Goal: Task Accomplishment & Management: Complete application form

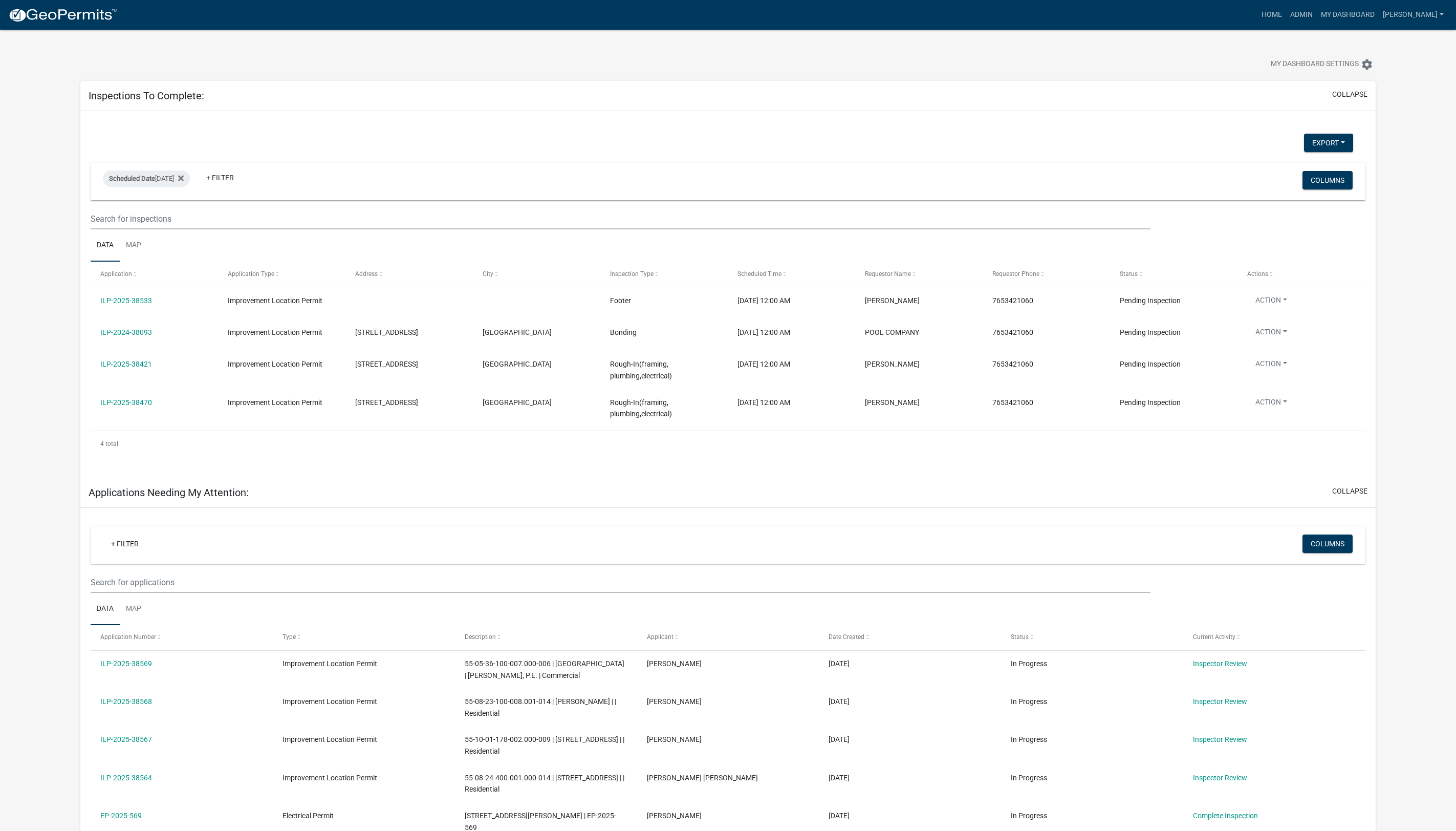
select select "1: 25"
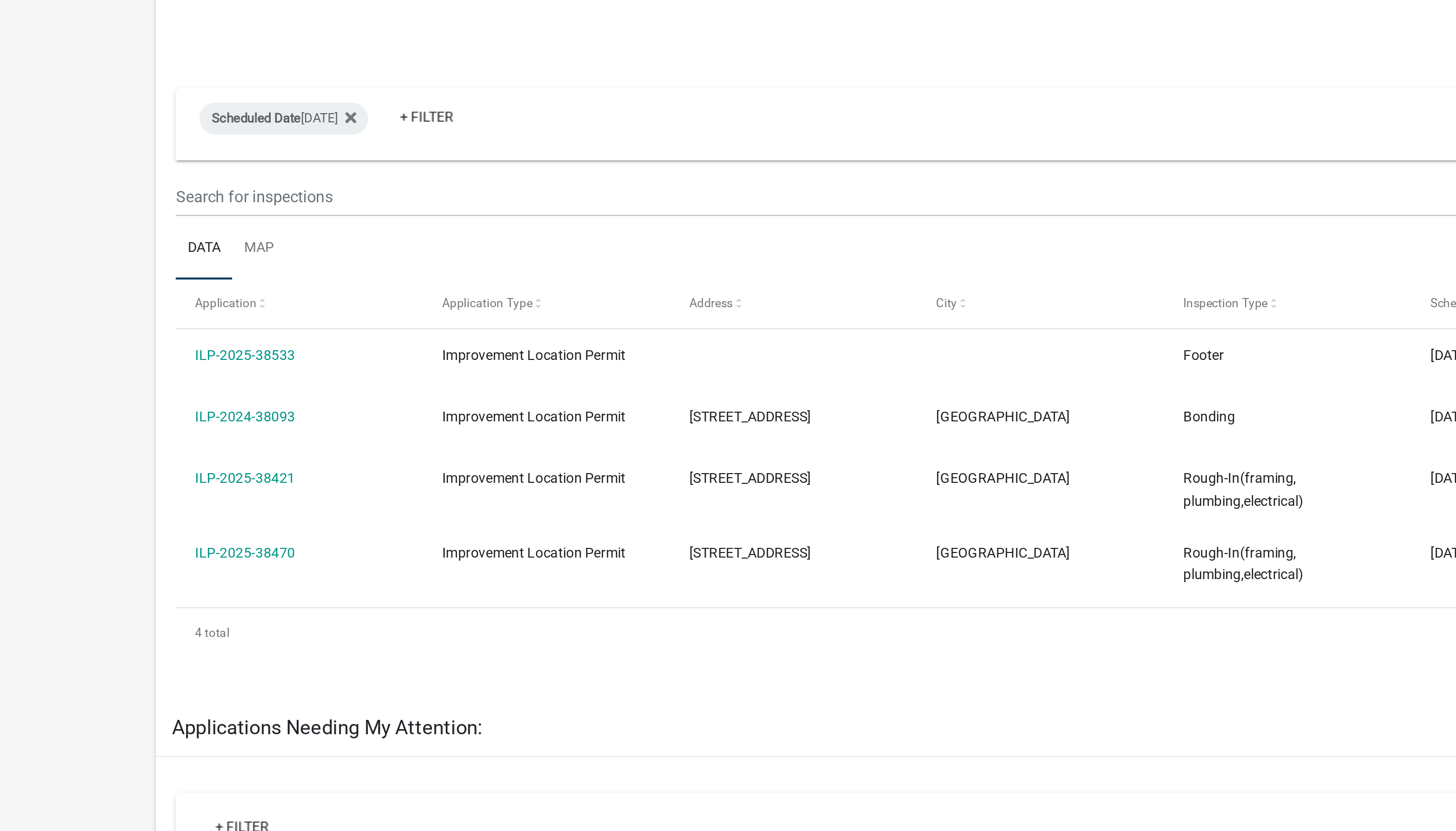
click at [138, 335] on link "ILP-2024-38093" at bounding box center [126, 332] width 52 height 8
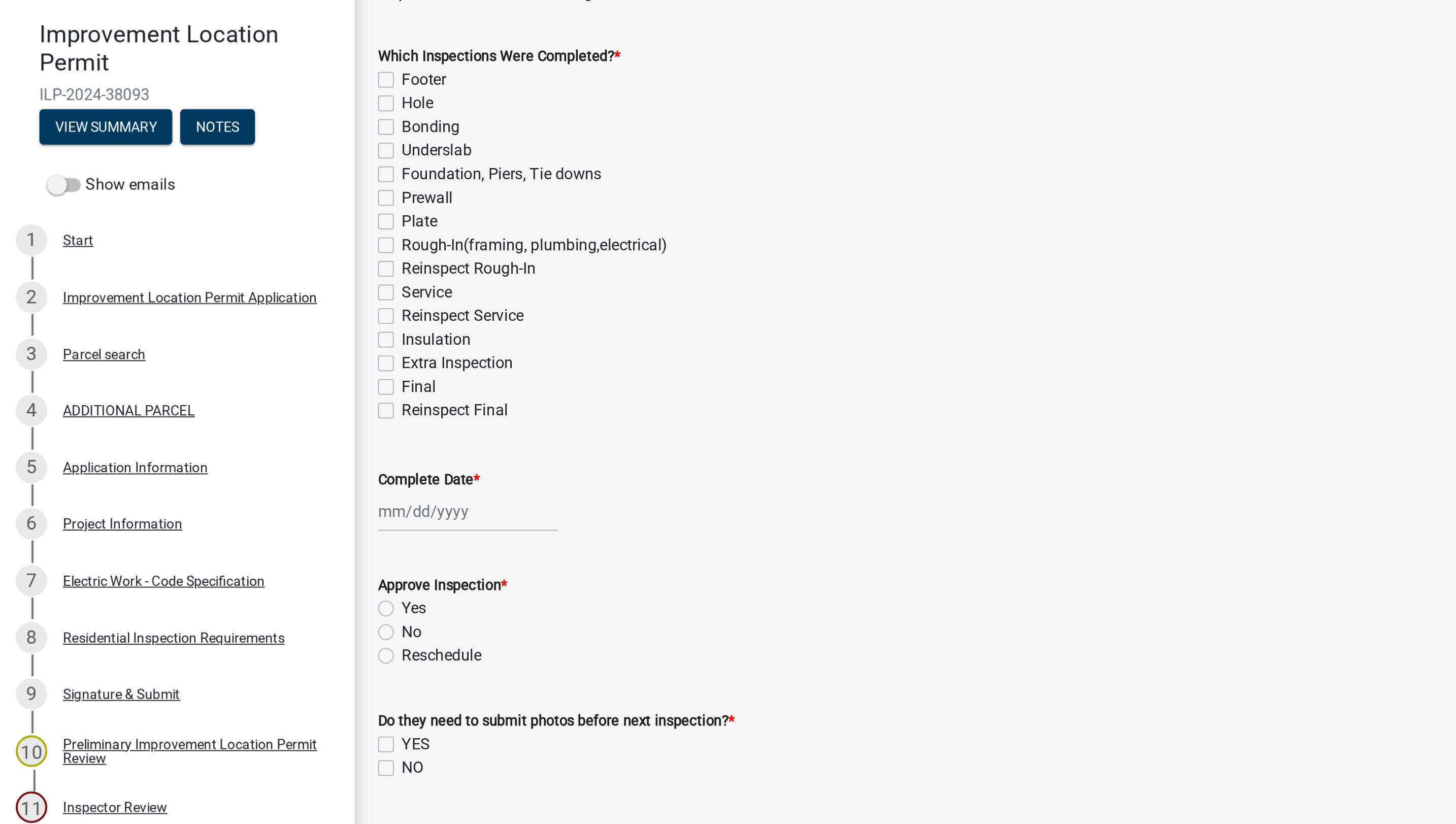
click at [207, 153] on label "Bonding" at bounding box center [222, 153] width 30 height 12
click at [207, 153] on input "Bonding" at bounding box center [210, 150] width 7 height 7
checkbox input "true"
checkbox input "false"
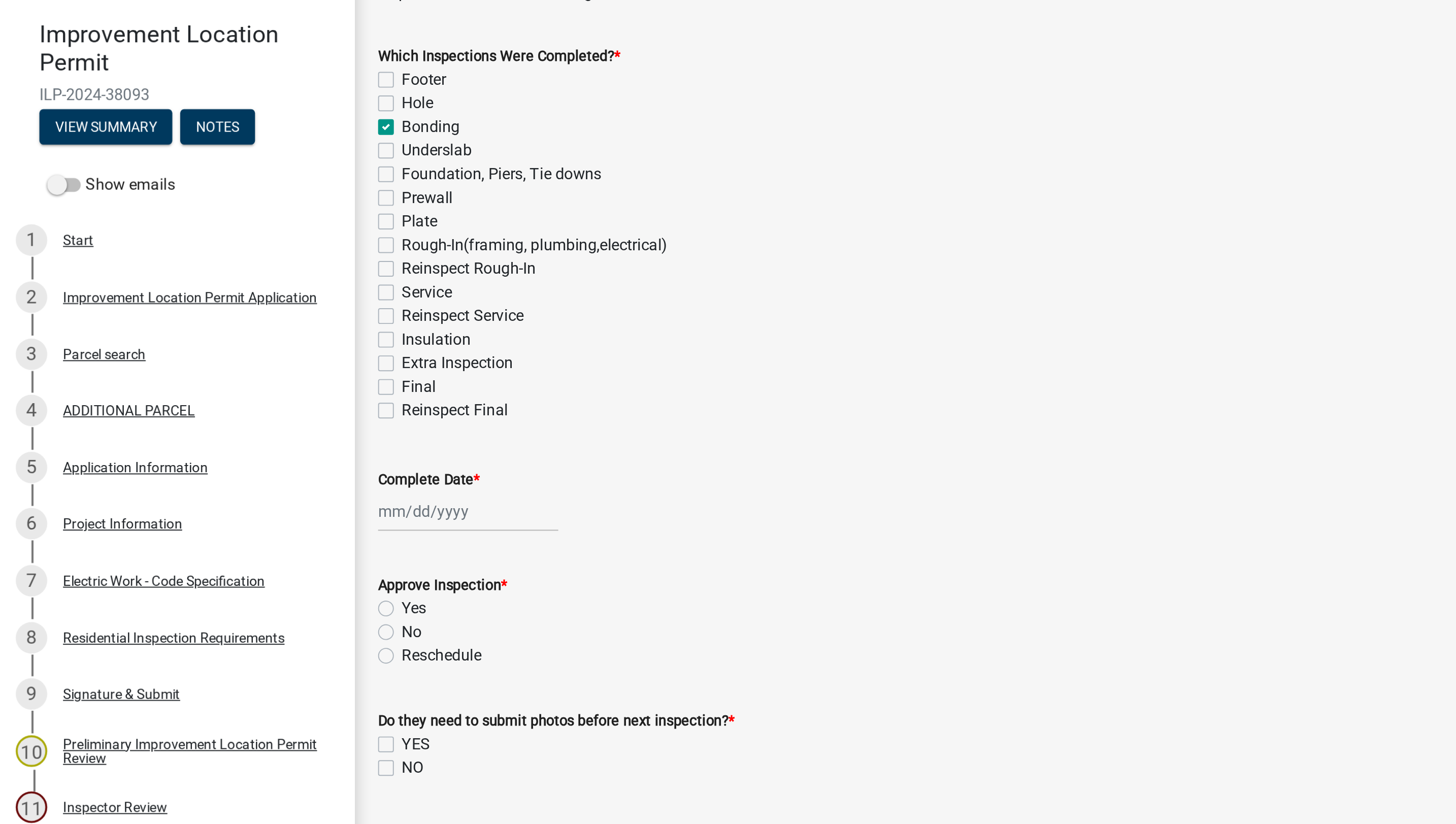
checkbox input "true"
checkbox input "false"
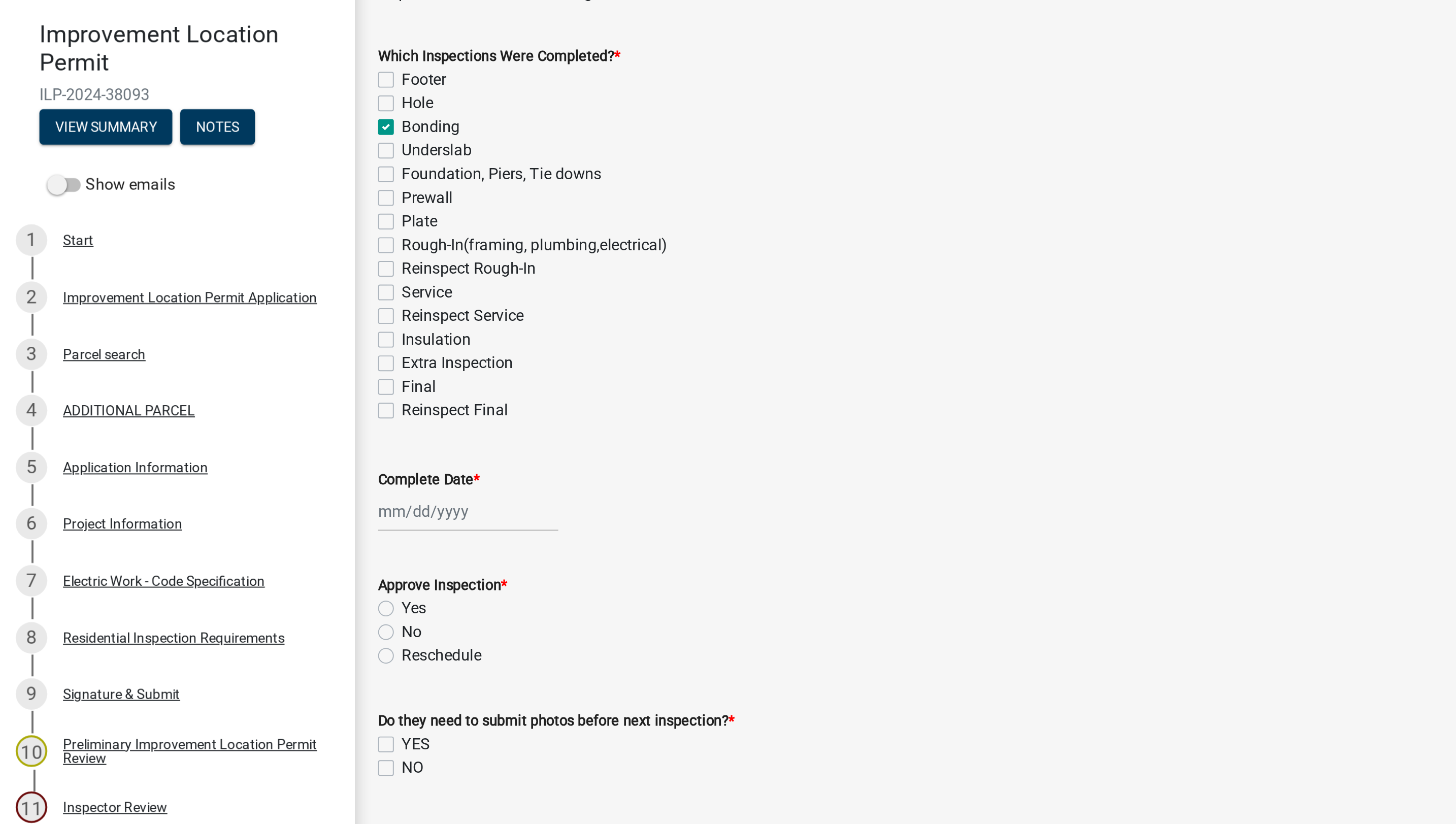
checkbox input "false"
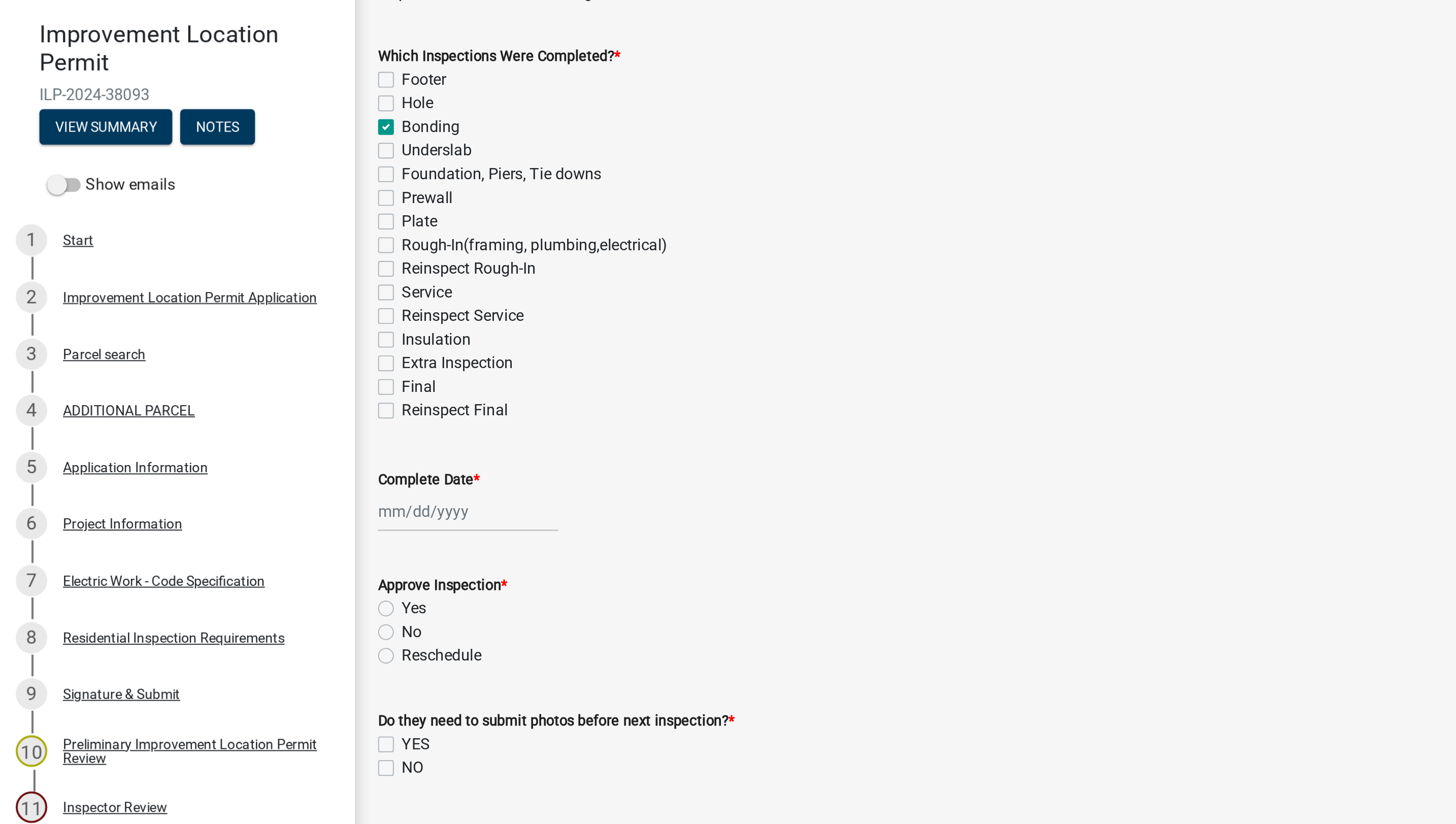
checkbox input "false"
click at [224, 349] on div at bounding box center [241, 350] width 93 height 21
select select "8"
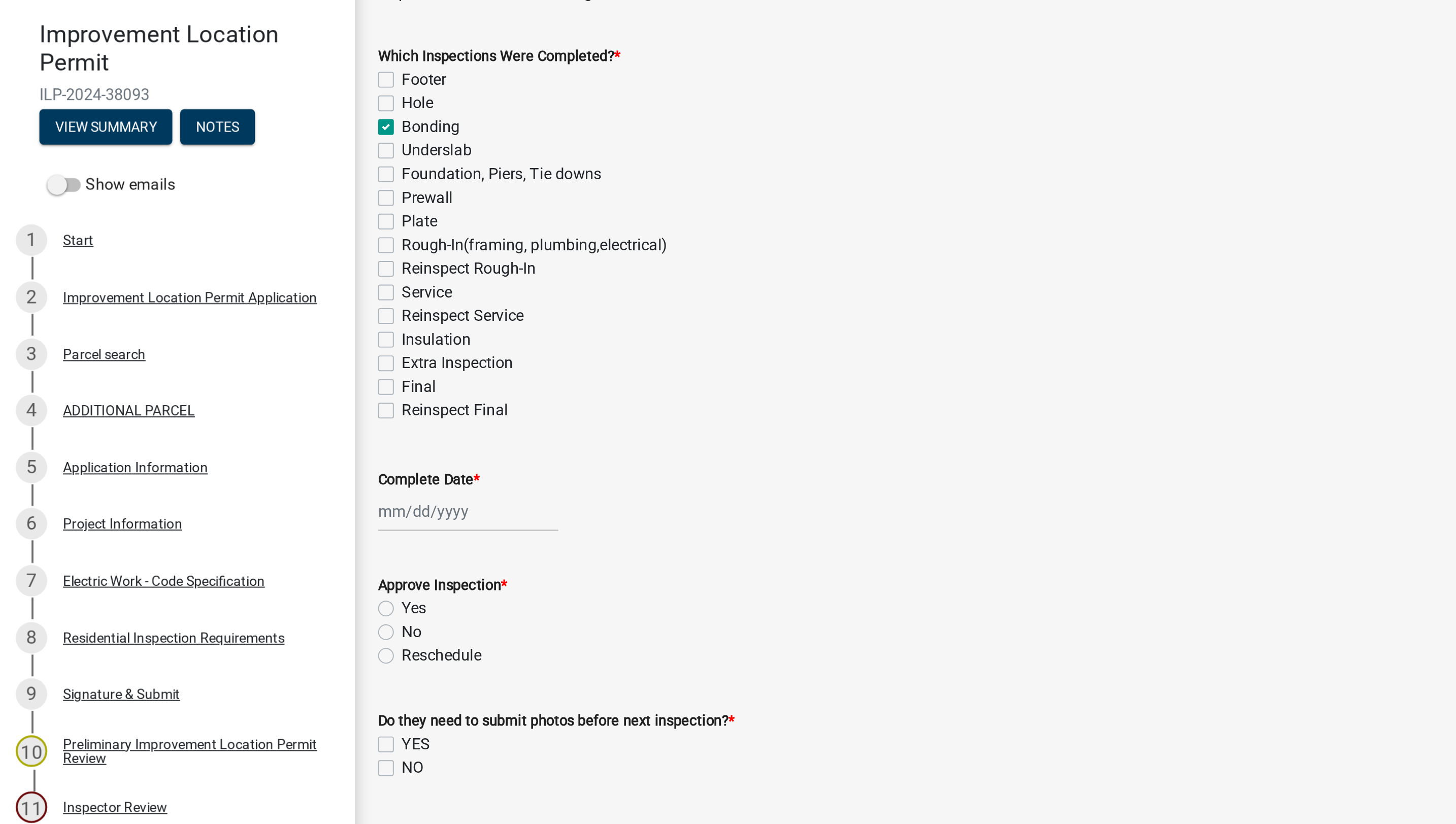
select select "2025"
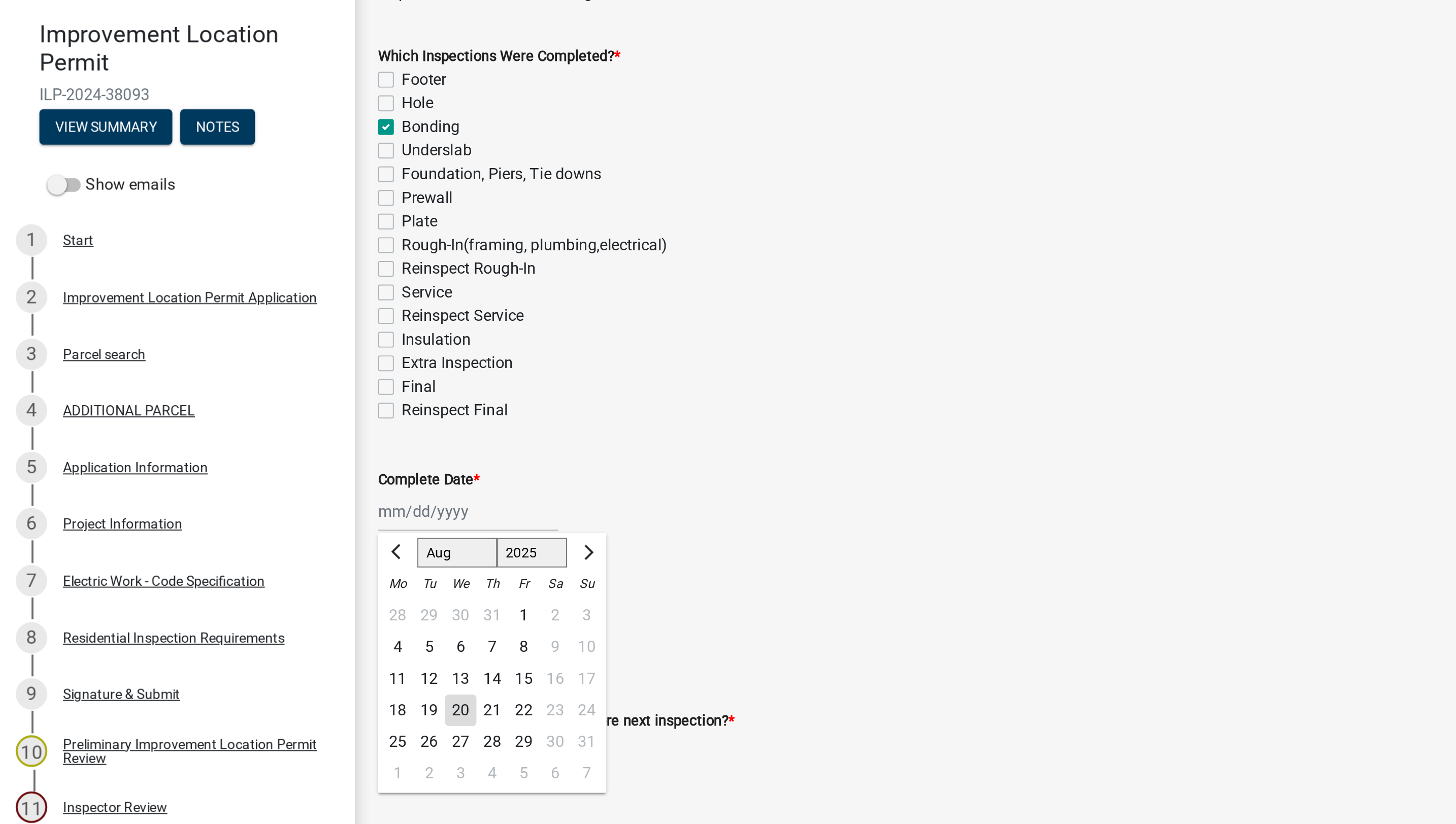
click at [237, 454] on div "20" at bounding box center [237, 453] width 16 height 16
type input "[DATE]"
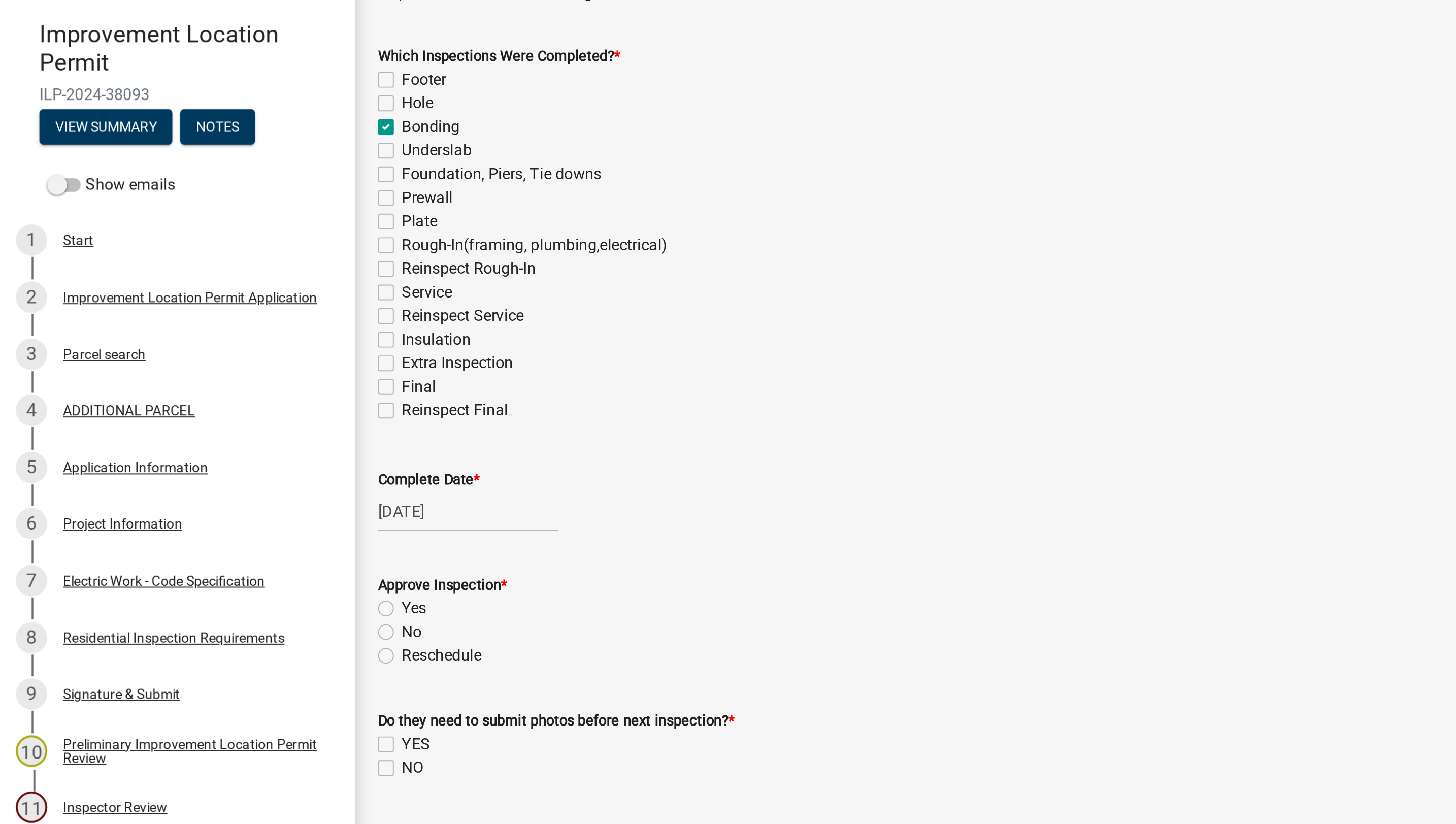
click at [207, 397] on label "Yes" at bounding box center [213, 401] width 12 height 12
click at [207, 397] on input "Yes" at bounding box center [210, 398] width 7 height 7
radio input "true"
click at [207, 485] on label "NO" at bounding box center [213, 483] width 11 height 12
click at [207, 483] on input "NO" at bounding box center [210, 480] width 7 height 7
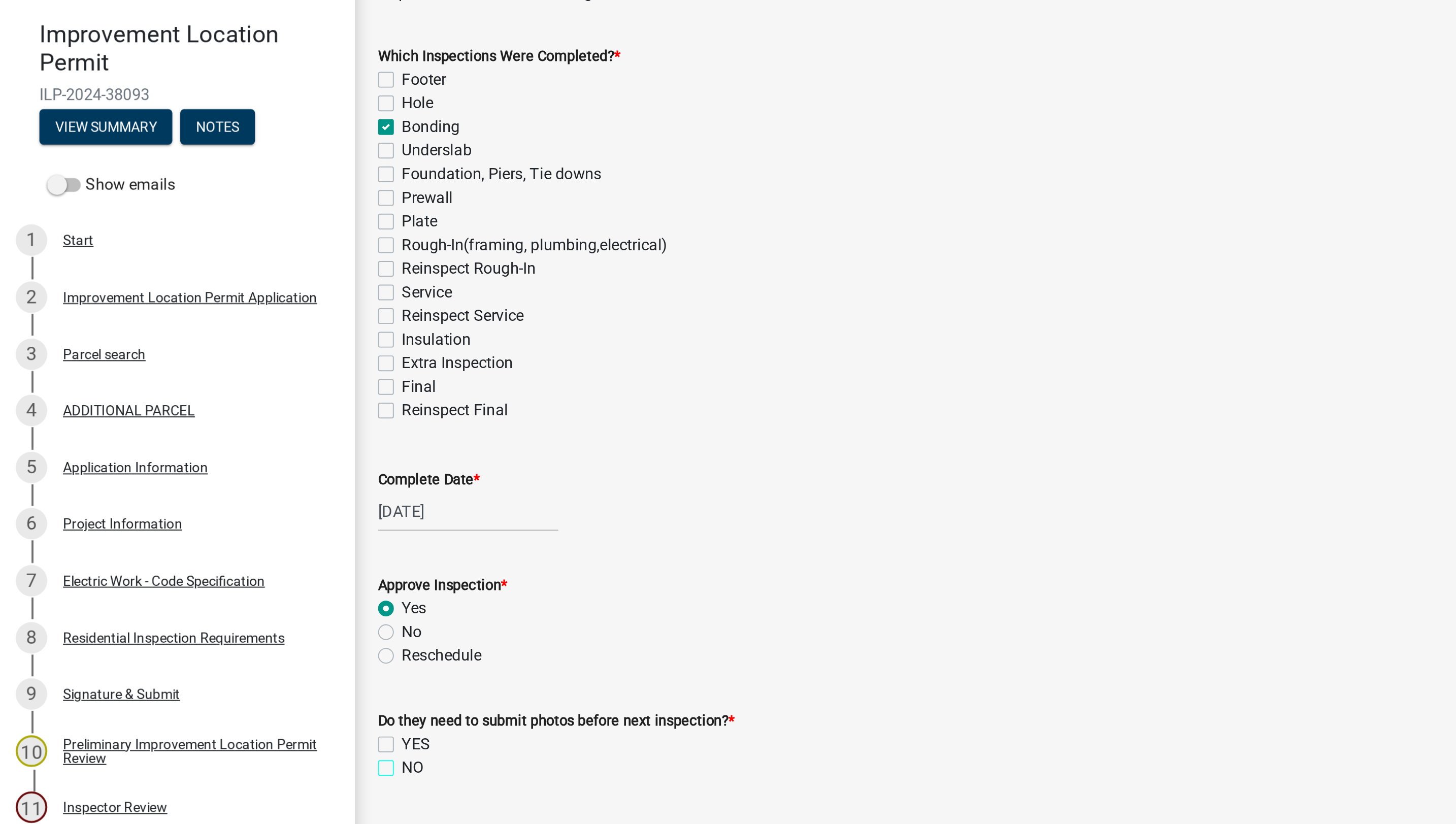
checkbox input "true"
checkbox input "false"
checkbox input "true"
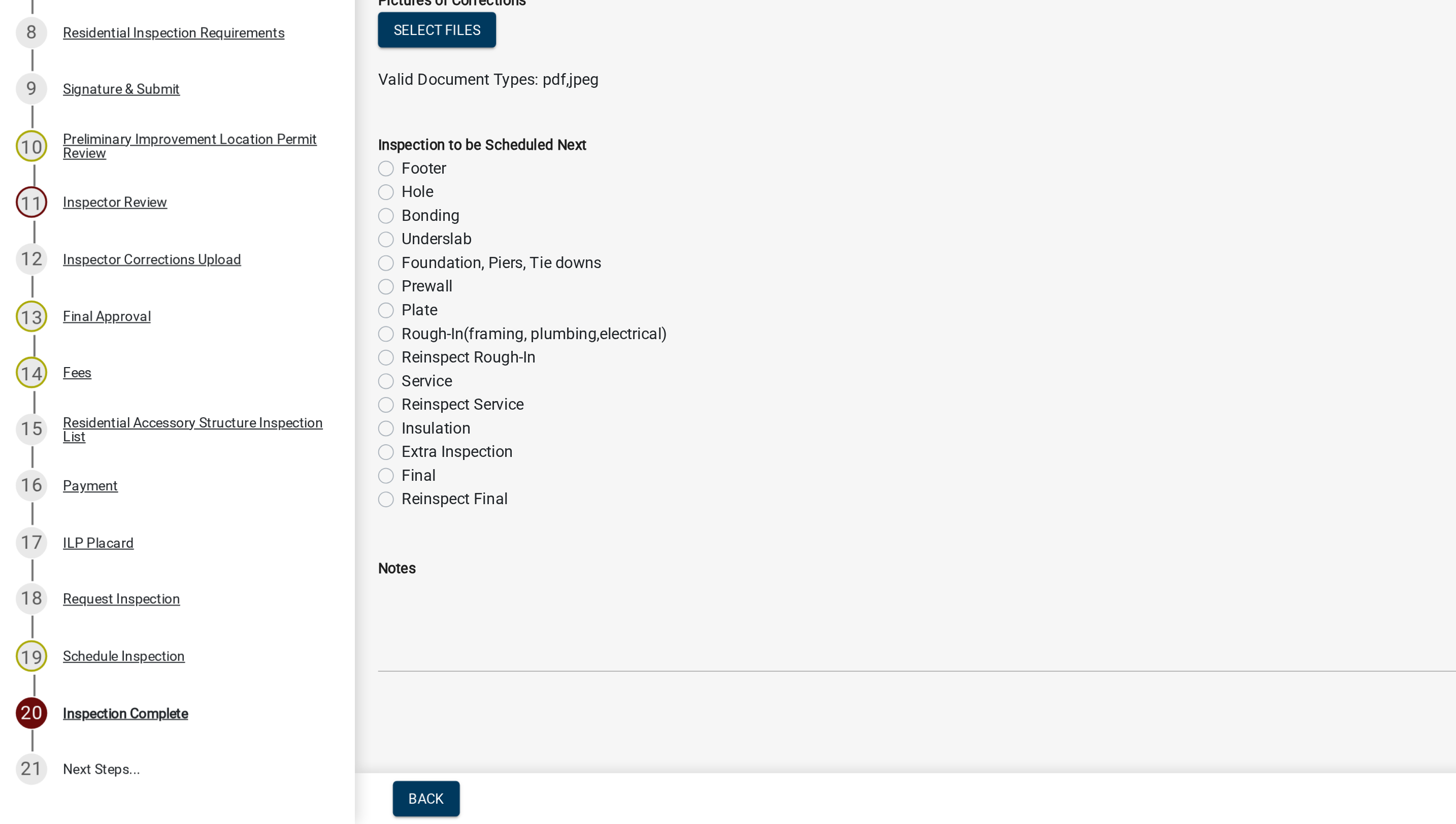
click at [207, 646] on label "Final" at bounding box center [215, 644] width 18 height 12
click at [207, 645] on input "Final" at bounding box center [210, 641] width 7 height 7
radio input "true"
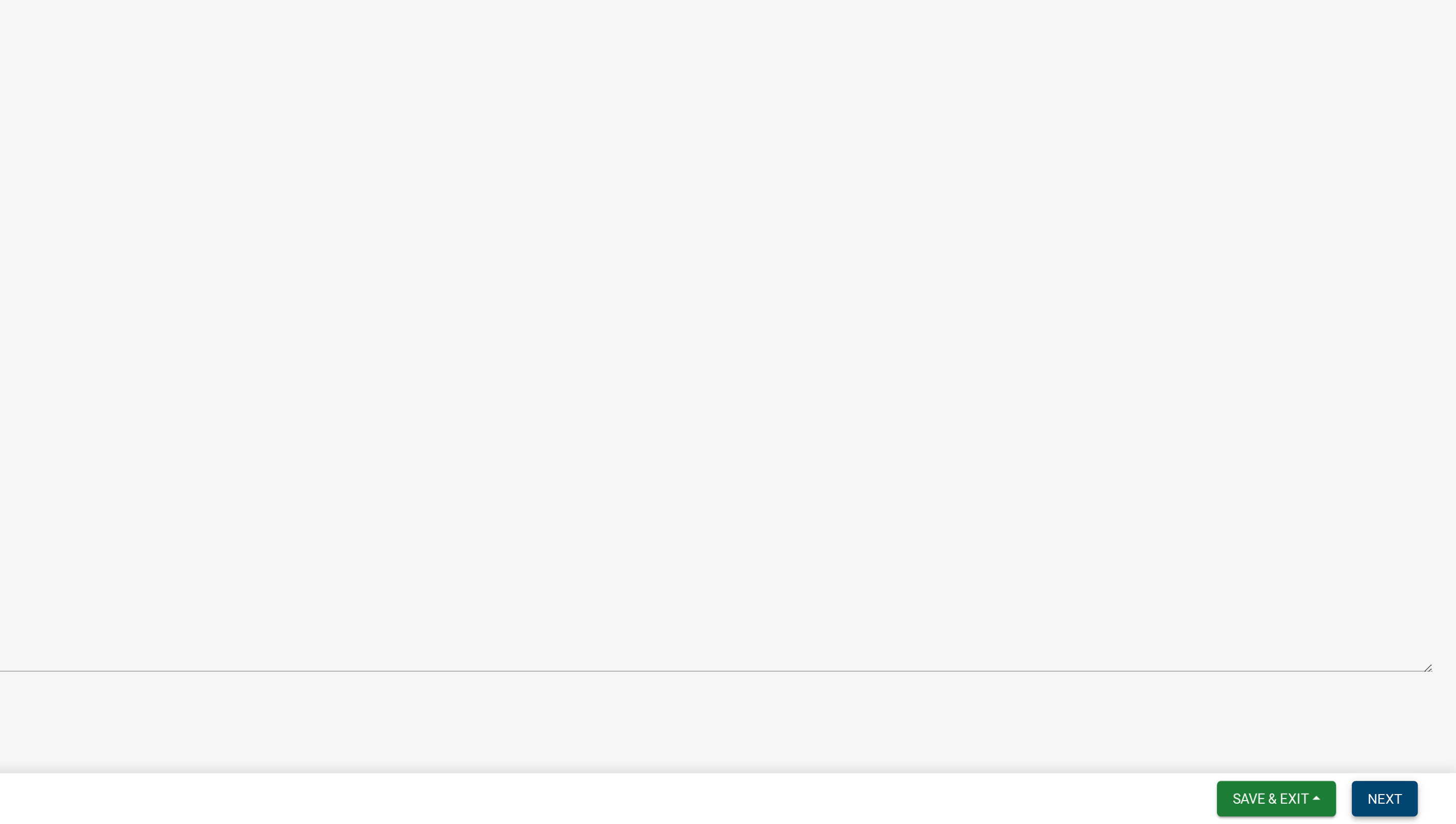
click at [1420, 804] on button "Next" at bounding box center [1419, 810] width 34 height 18
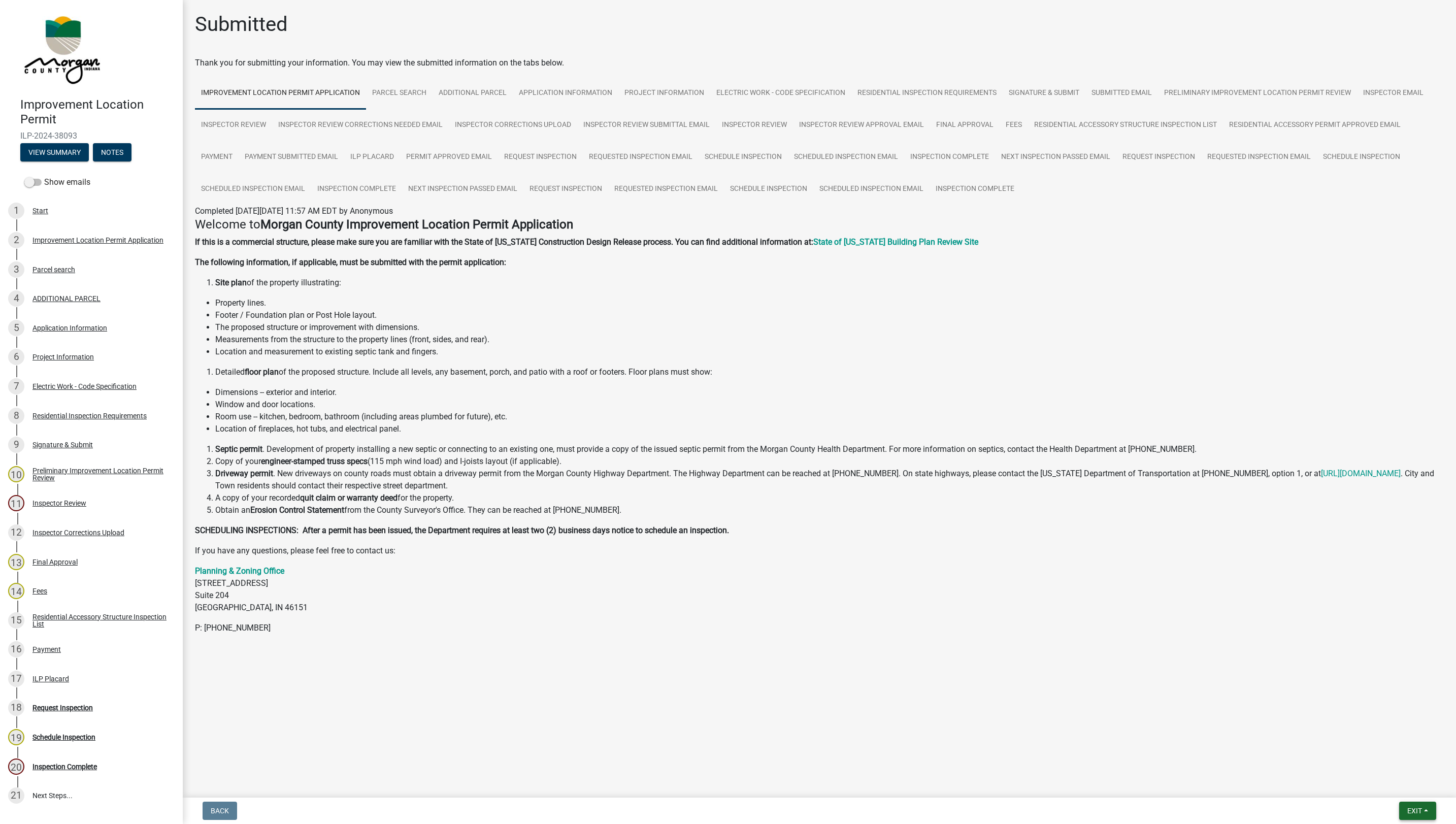
click at [1412, 810] on span "Exit" at bounding box center [1415, 810] width 15 height 8
click at [1388, 791] on button "Save & Exit" at bounding box center [1396, 784] width 81 height 24
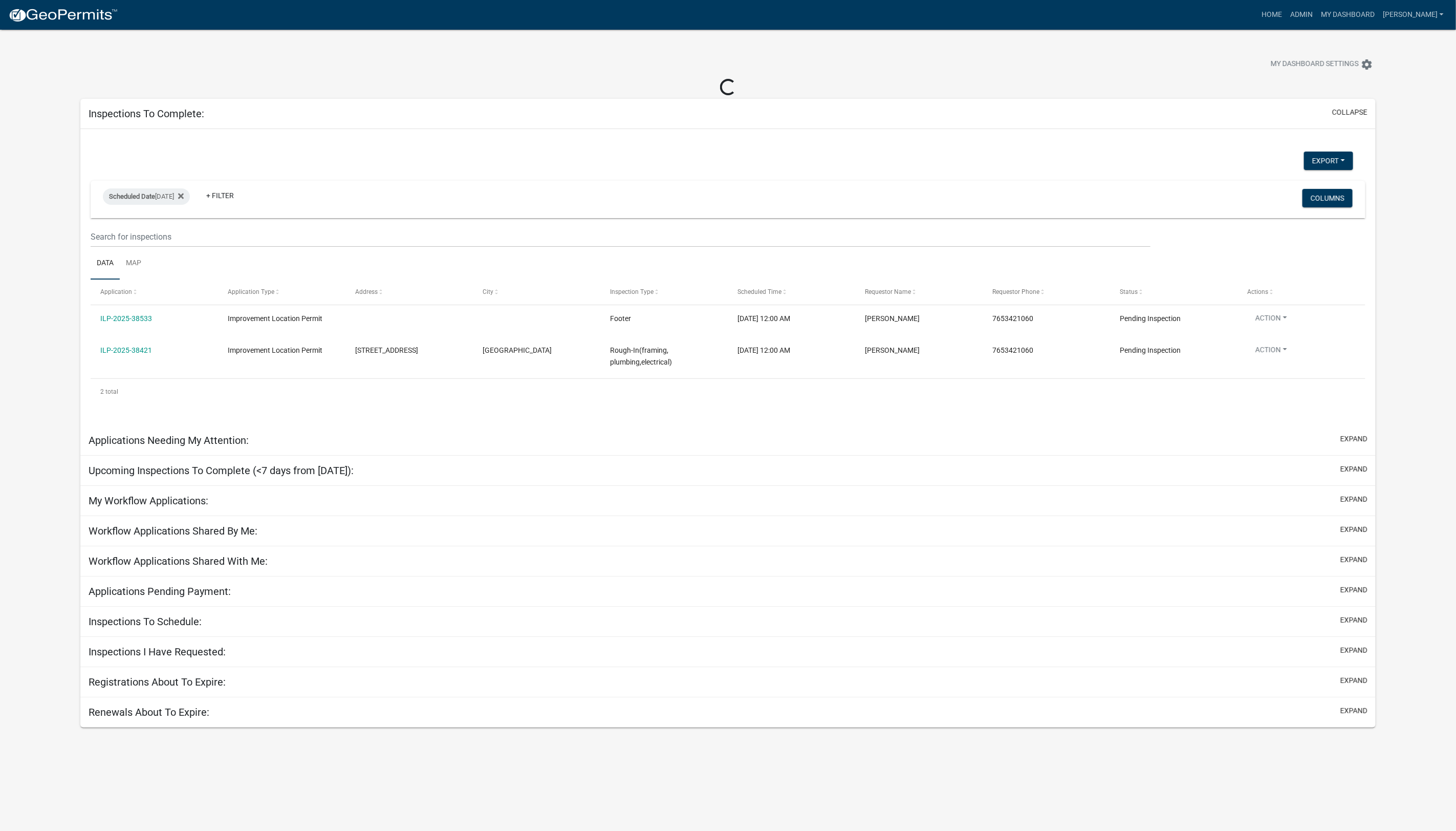
select select "1: 25"
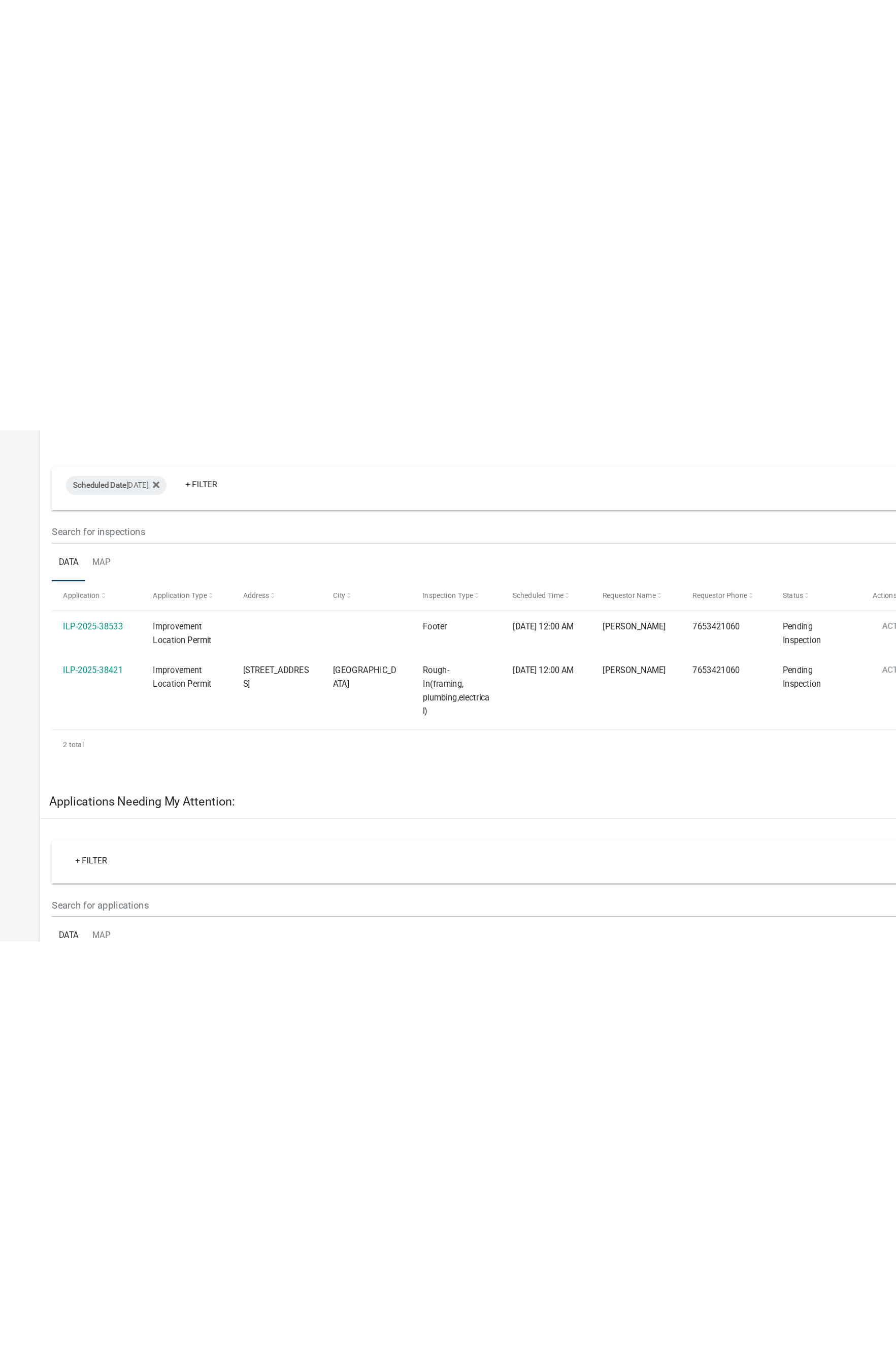
scroll to position [2, 0]
